Goal: Use online tool/utility: Utilize a website feature to perform a specific function

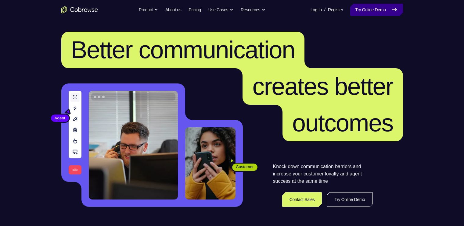
click at [382, 8] on link "Try Online Demo" at bounding box center [376, 10] width 52 height 12
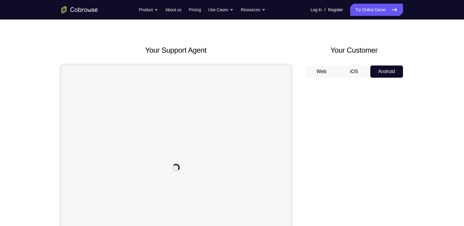
scroll to position [22, 0]
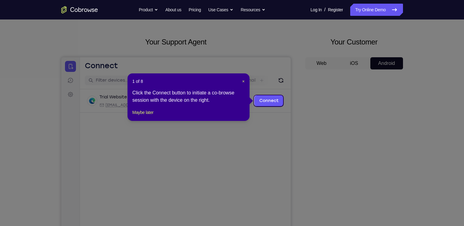
click at [142, 115] on div "1 of 8 × Click the Connect button to initiate a co-browse session with the devi…" at bounding box center [188, 98] width 122 height 48
click at [145, 116] on button "Maybe later" at bounding box center [142, 112] width 21 height 7
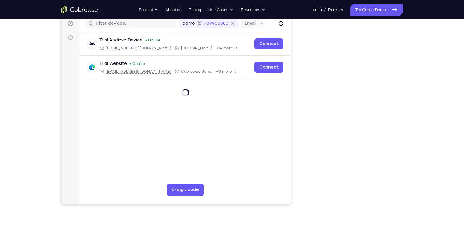
scroll to position [78, 0]
drag, startPoint x: 356, startPoint y: 155, endPoint x: 418, endPoint y: 147, distance: 63.3
click at [418, 147] on div "Your Support Agent Your Customer Web iOS Android Next Steps We’d be happy to gi…" at bounding box center [232, 142] width 390 height 402
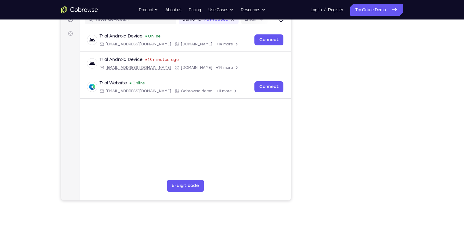
scroll to position [83, 0]
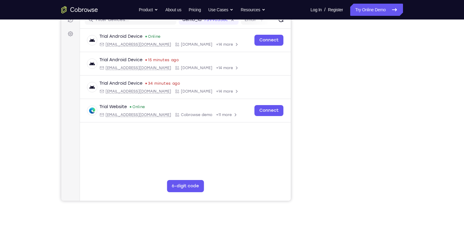
drag, startPoint x: 305, startPoint y: 23, endPoint x: 430, endPoint y: 110, distance: 152.0
click at [430, 110] on div "Your Support Agent Your Customer Web iOS Android Next Steps We’d be happy to gi…" at bounding box center [232, 138] width 464 height 402
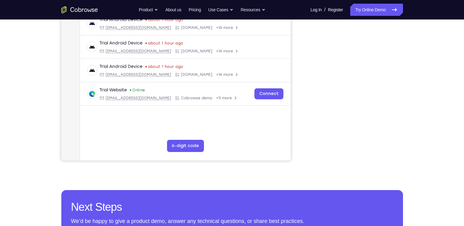
scroll to position [124, 0]
